Goal: Transaction & Acquisition: Download file/media

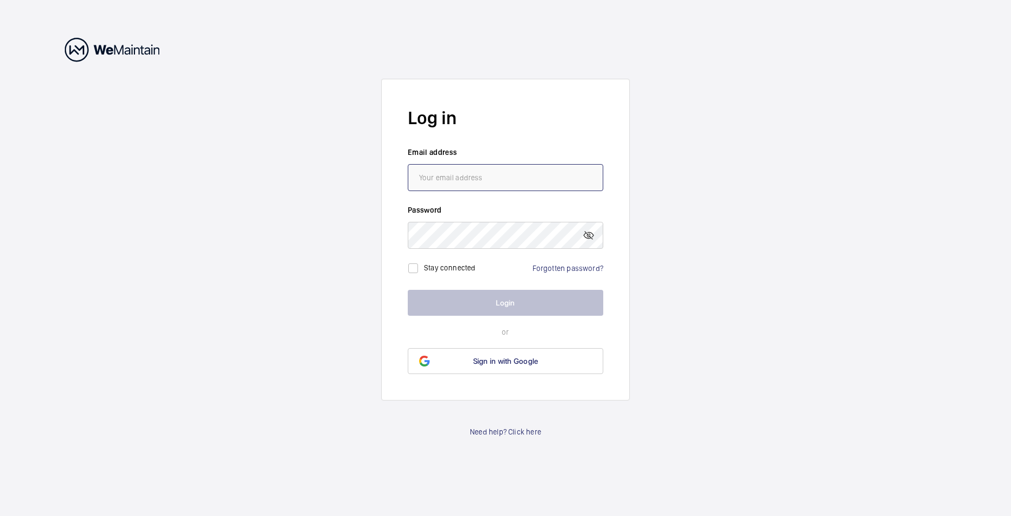
type input "[PERSON_NAME][EMAIL_ADDRESS][PERSON_NAME][DOMAIN_NAME]"
click at [503, 300] on button "Login" at bounding box center [506, 303] width 196 height 26
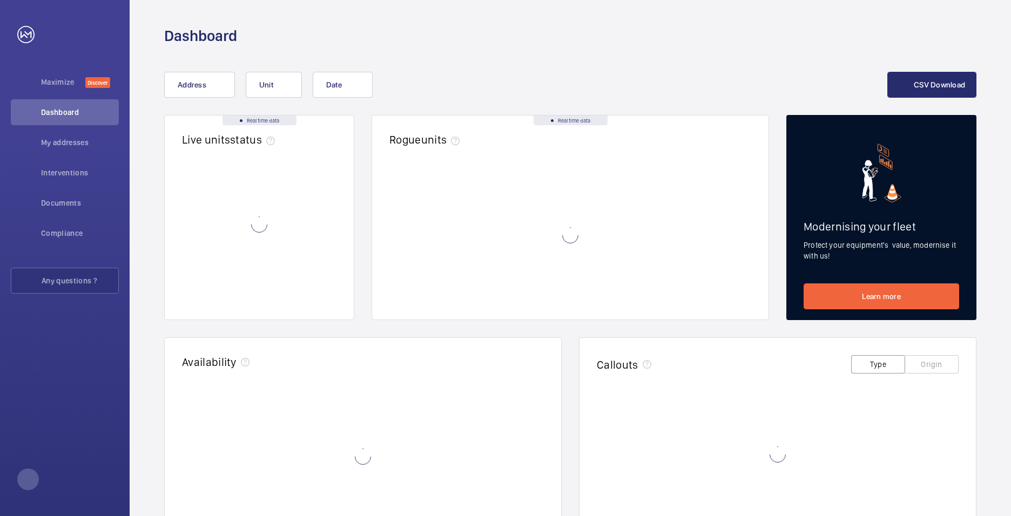
click at [503, 300] on wm-front-async-data-loader at bounding box center [570, 235] width 362 height 135
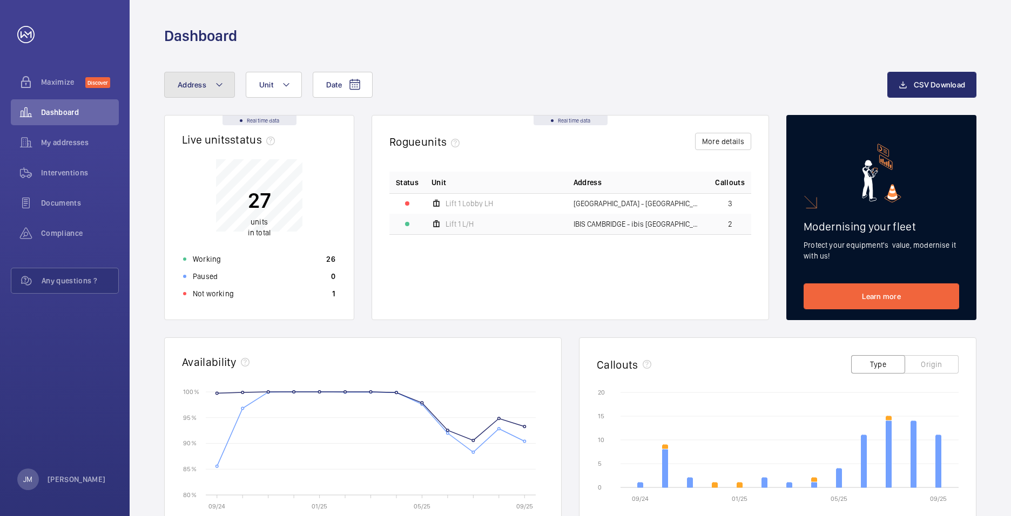
click at [222, 85] on mat-icon at bounding box center [219, 84] width 9 height 13
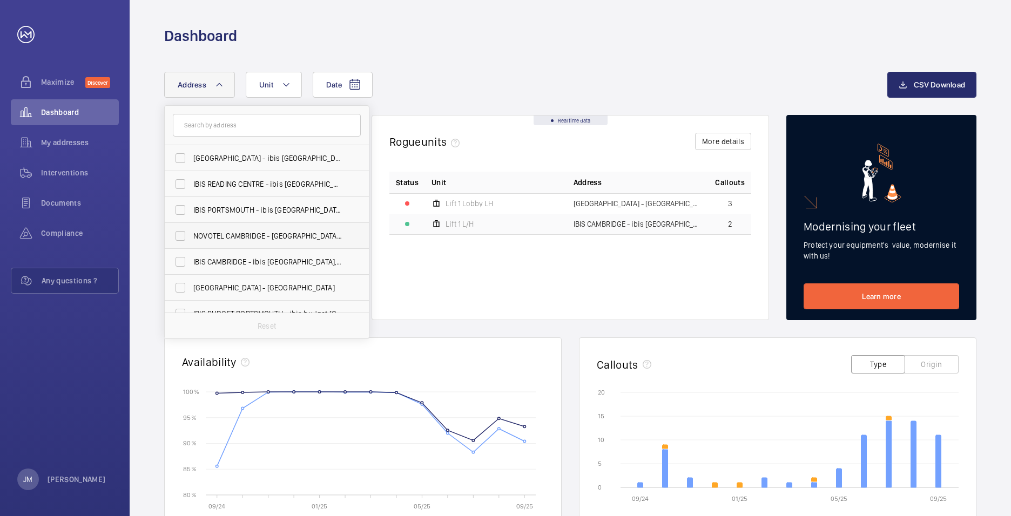
scroll to position [66, 0]
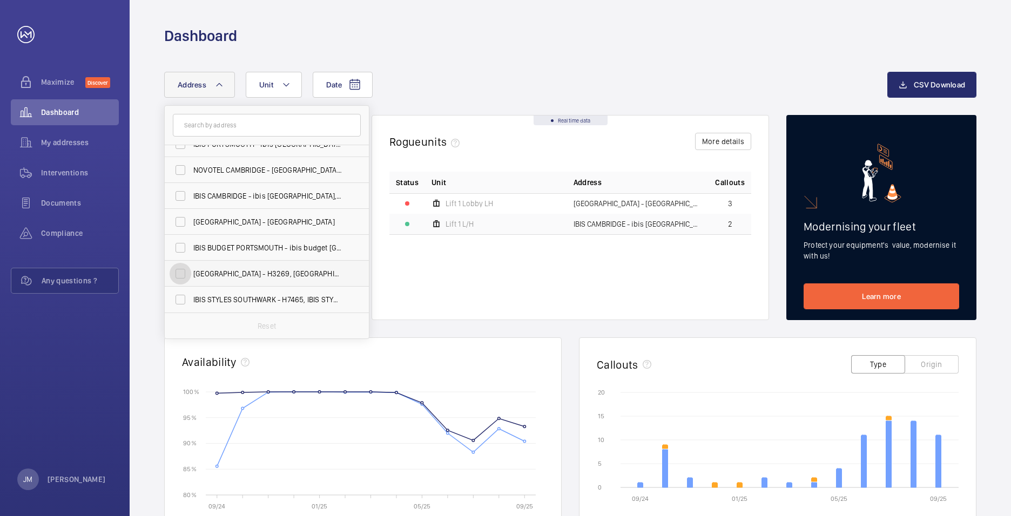
click at [178, 273] on input "[GEOGRAPHIC_DATA] - H3269, [GEOGRAPHIC_DATA], [STREET_ADDRESS]" at bounding box center [181, 274] width 22 height 22
checkbox input "true"
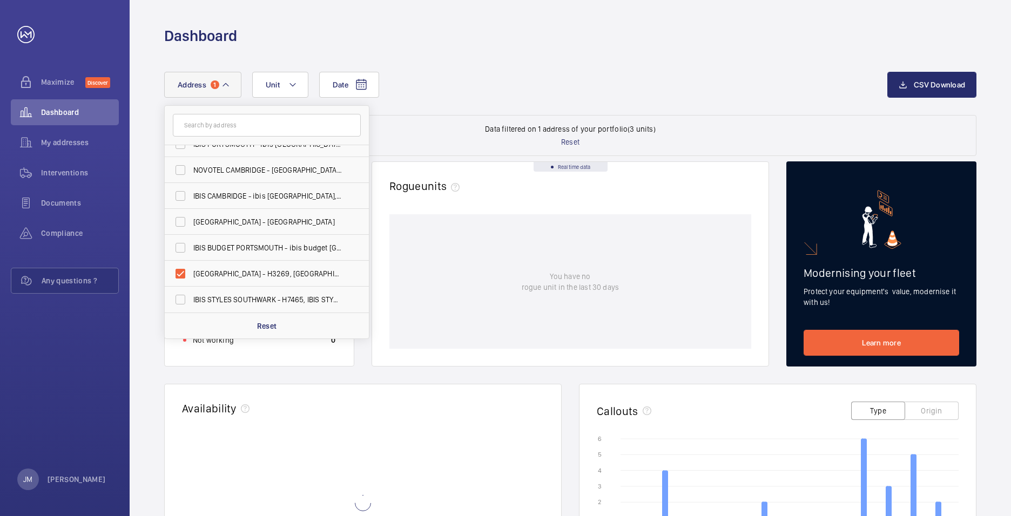
click at [492, 59] on div "Date Address 1 [GEOGRAPHIC_DATA] - ibis [GEOGRAPHIC_DATA] - [GEOGRAPHIC_DATA] […" at bounding box center [571, 442] width 882 height 792
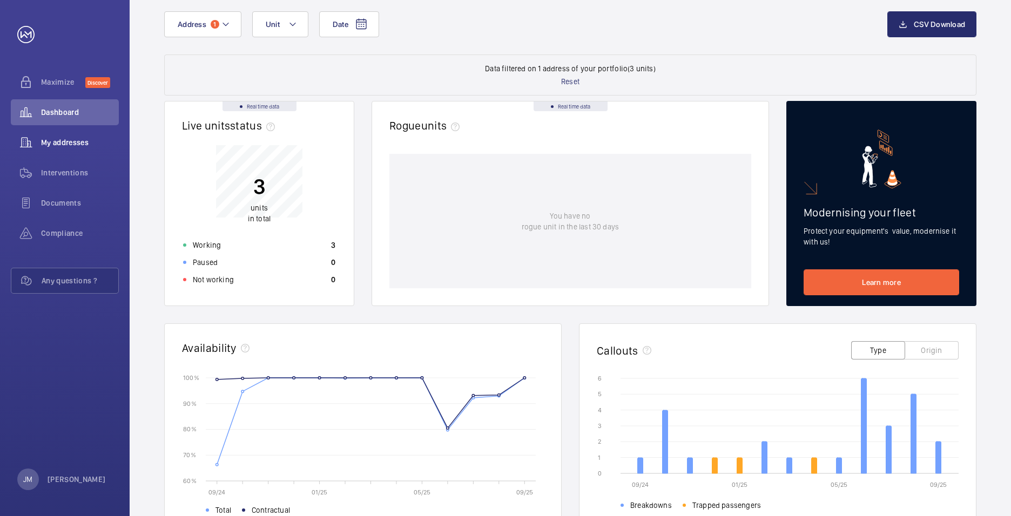
scroll to position [54, 0]
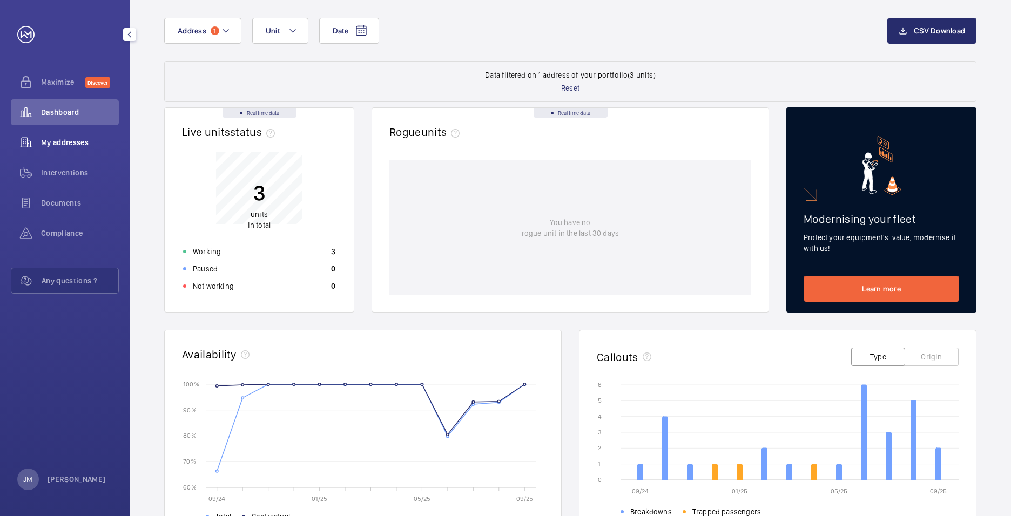
click at [90, 143] on span "My addresses" at bounding box center [80, 142] width 78 height 11
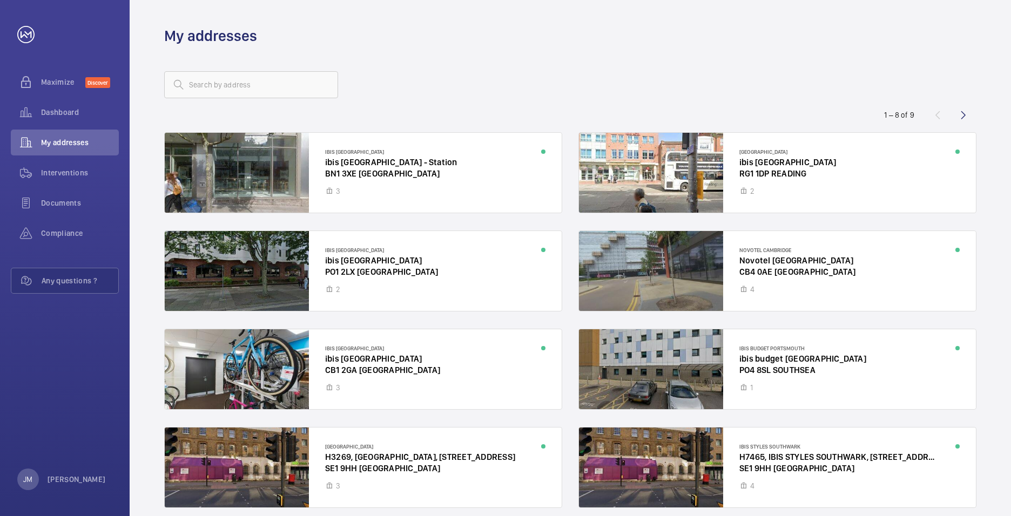
drag, startPoint x: 427, startPoint y: 170, endPoint x: 475, endPoint y: 77, distance: 104.9
click at [475, 77] on div at bounding box center [570, 85] width 812 height 26
click at [38, 173] on wm-front-icon-button at bounding box center [26, 173] width 30 height 26
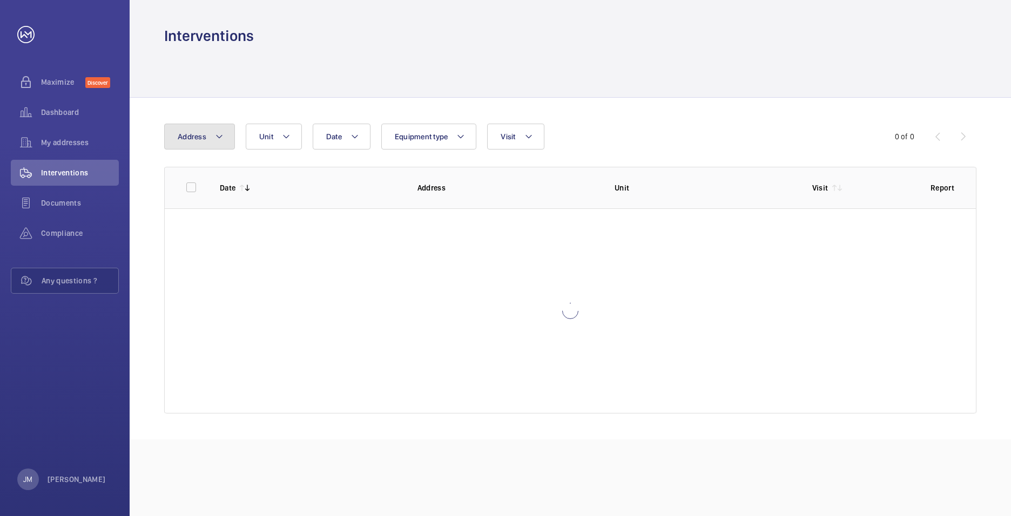
click at [217, 139] on mat-icon at bounding box center [219, 136] width 9 height 13
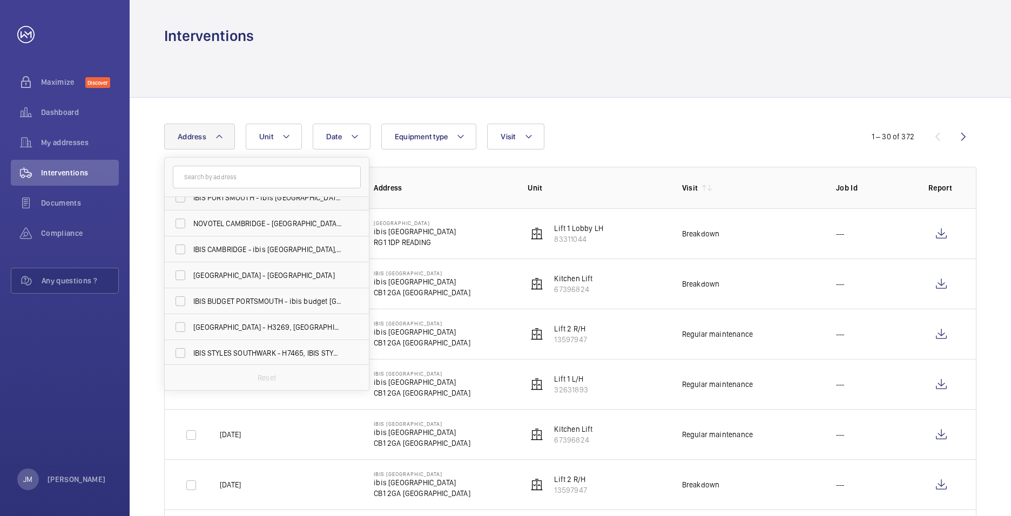
scroll to position [66, 0]
click at [176, 326] on input "[GEOGRAPHIC_DATA] - H3269, [GEOGRAPHIC_DATA], [STREET_ADDRESS]" at bounding box center [181, 326] width 22 height 22
checkbox input "true"
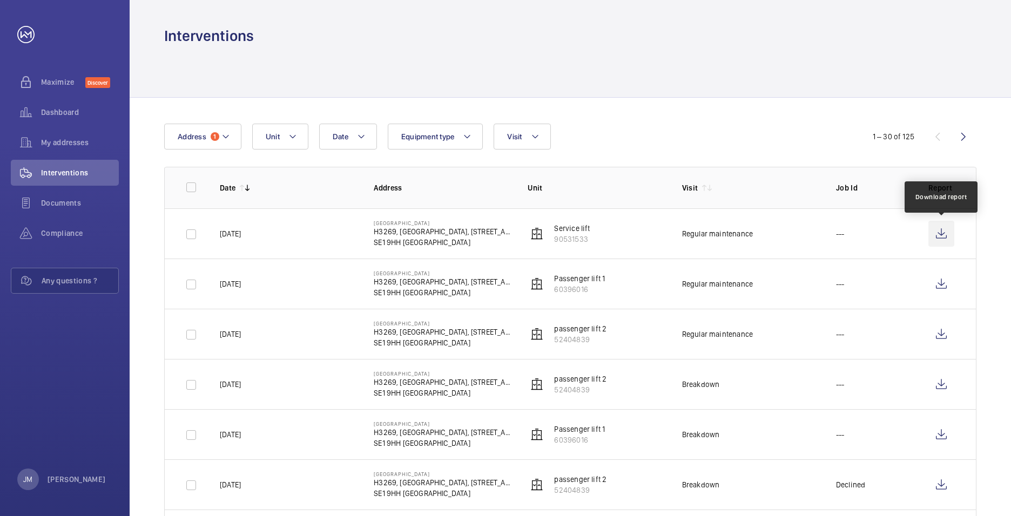
click at [942, 237] on wm-front-icon-button at bounding box center [942, 234] width 26 height 26
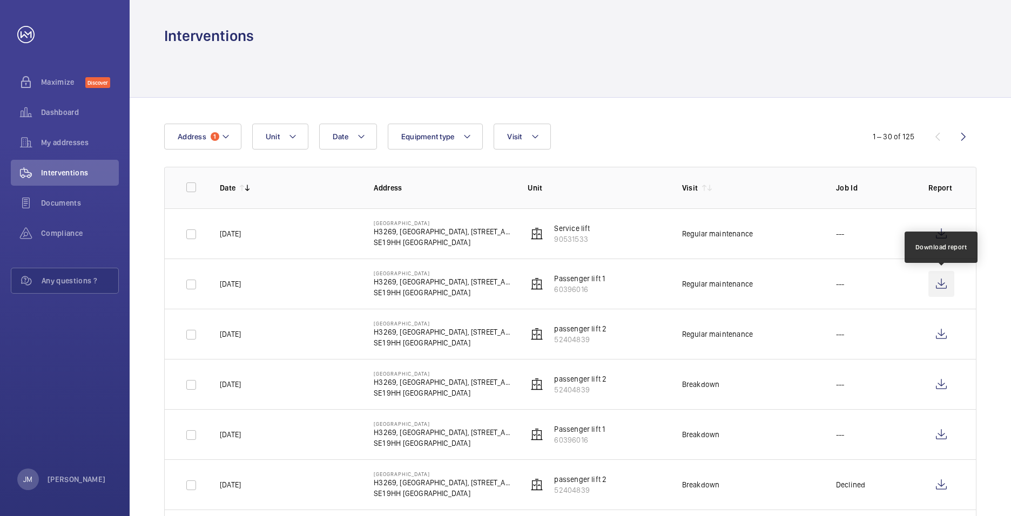
click at [946, 284] on wm-front-icon-button at bounding box center [942, 284] width 26 height 26
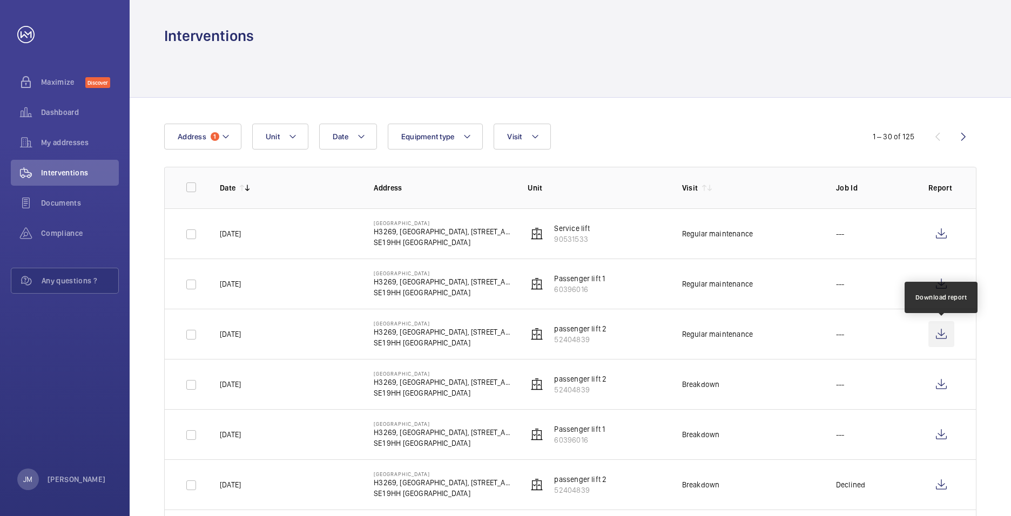
click at [948, 337] on wm-front-icon-button at bounding box center [942, 334] width 26 height 26
